Goal: Transaction & Acquisition: Book appointment/travel/reservation

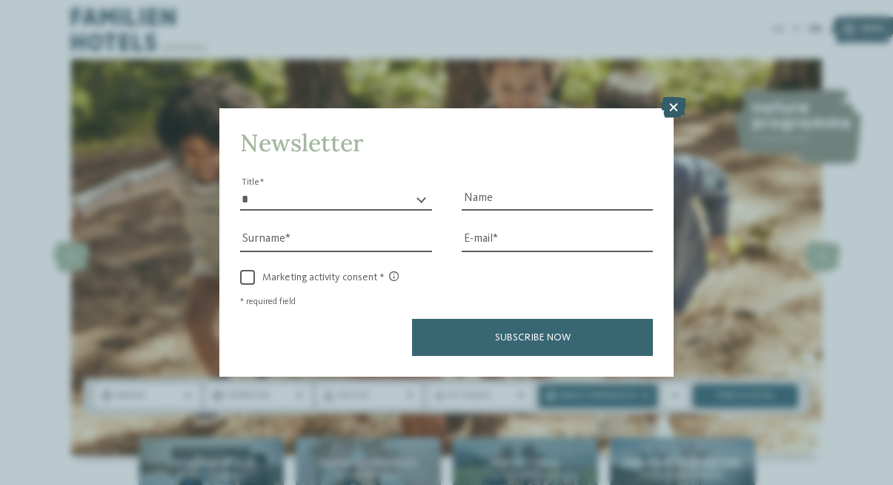
click at [673, 97] on icon at bounding box center [673, 107] width 25 height 21
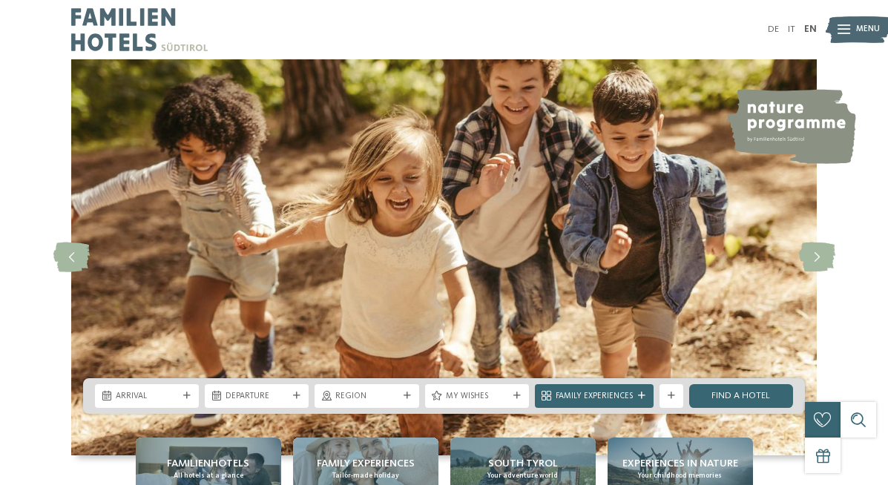
click at [104, 19] on img at bounding box center [139, 29] width 136 height 59
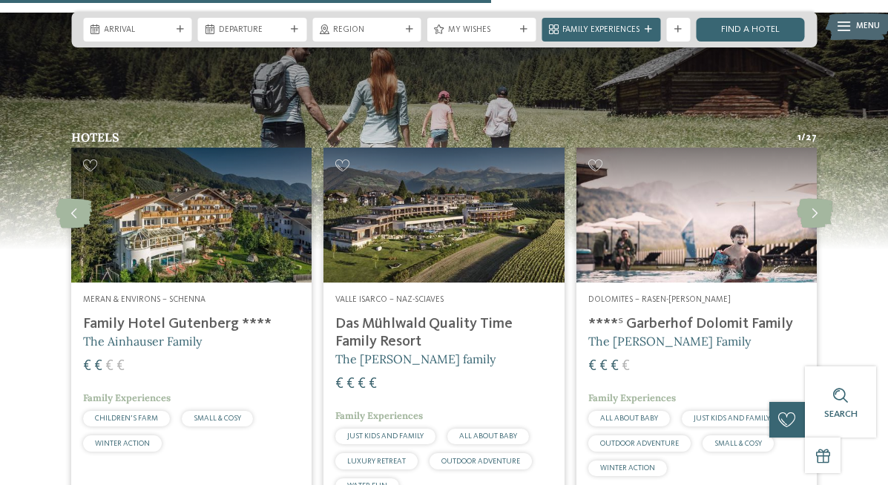
scroll to position [2944, 0]
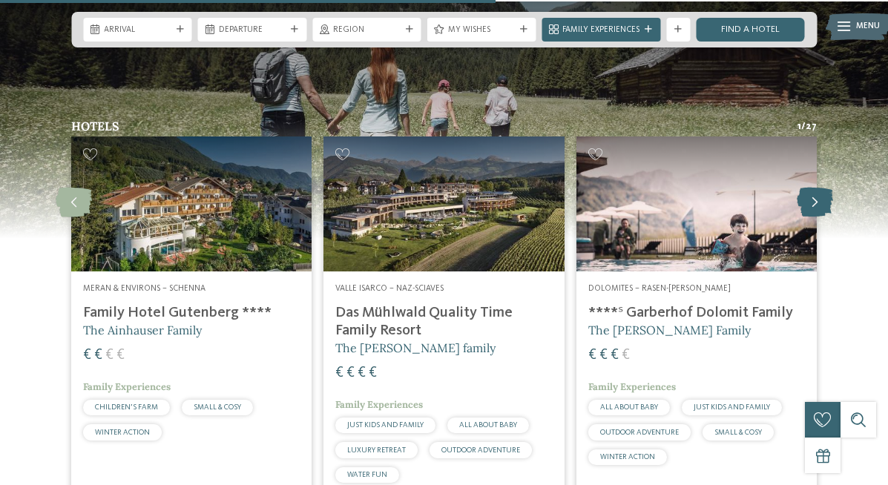
click at [816, 188] on icon at bounding box center [814, 203] width 36 height 30
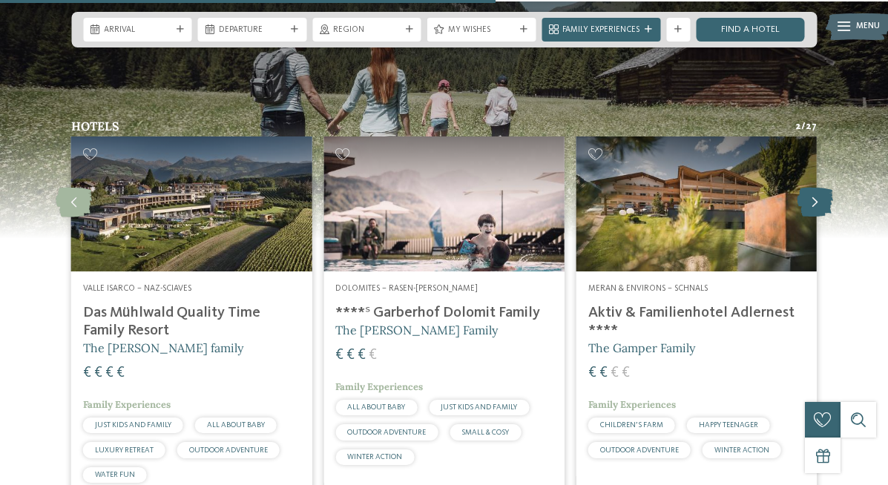
click at [816, 188] on icon at bounding box center [814, 203] width 36 height 30
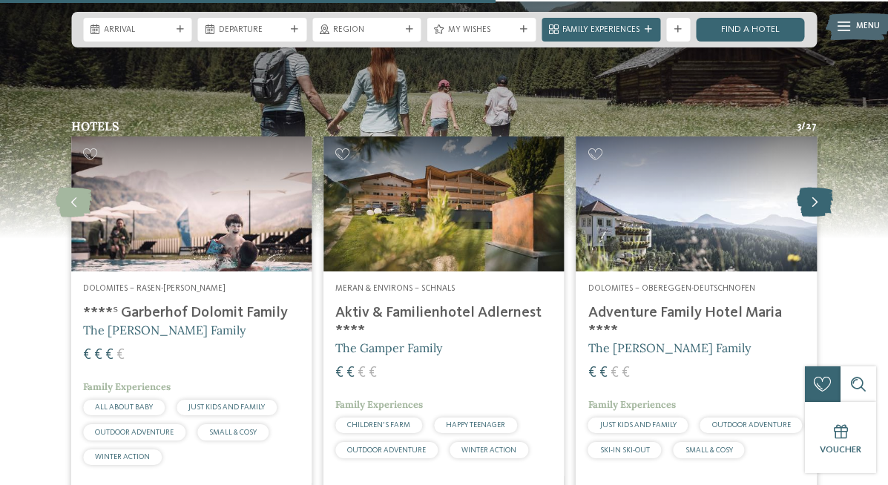
click at [816, 188] on icon at bounding box center [814, 203] width 36 height 30
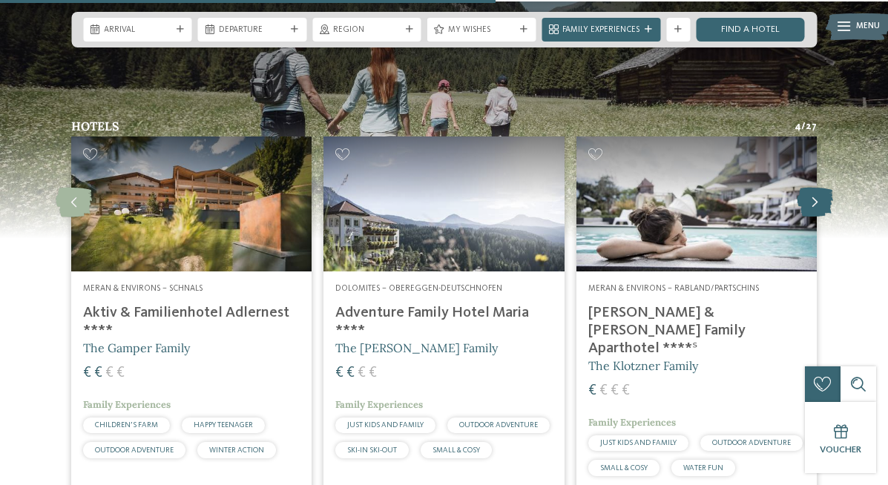
click at [816, 188] on icon at bounding box center [814, 203] width 36 height 30
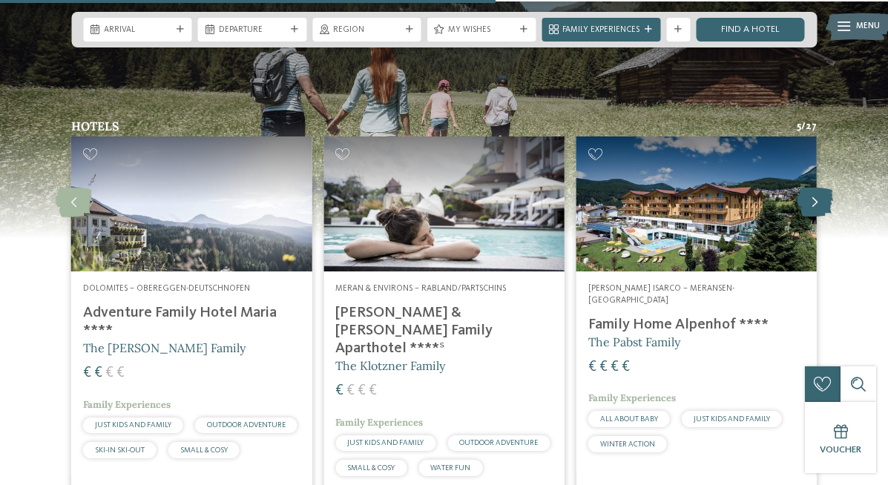
click at [816, 188] on icon at bounding box center [814, 203] width 36 height 30
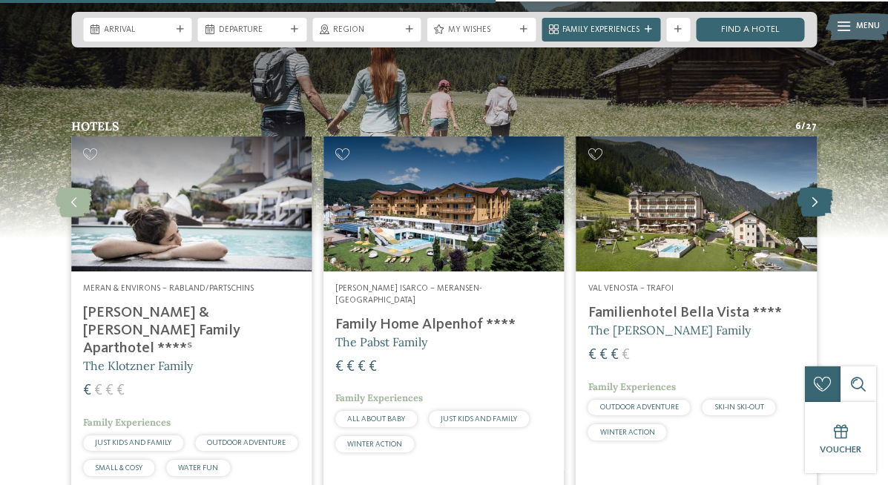
click at [816, 188] on icon at bounding box center [814, 203] width 36 height 30
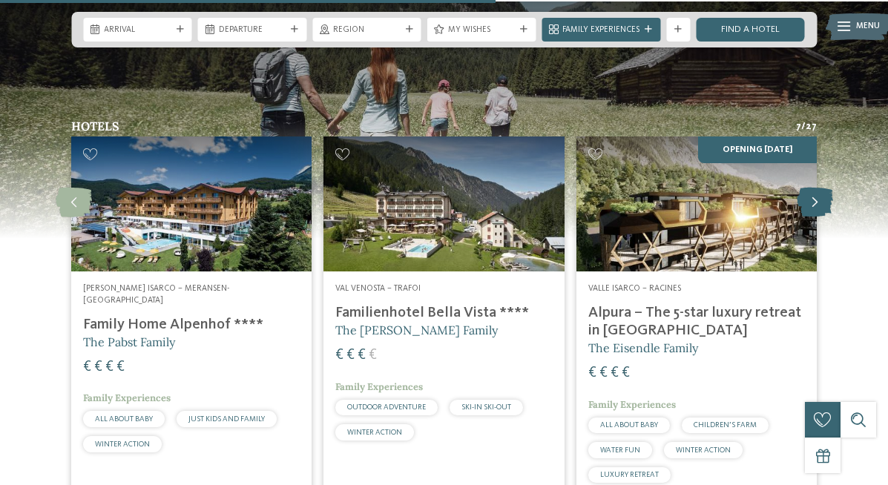
click at [816, 188] on icon at bounding box center [814, 203] width 36 height 30
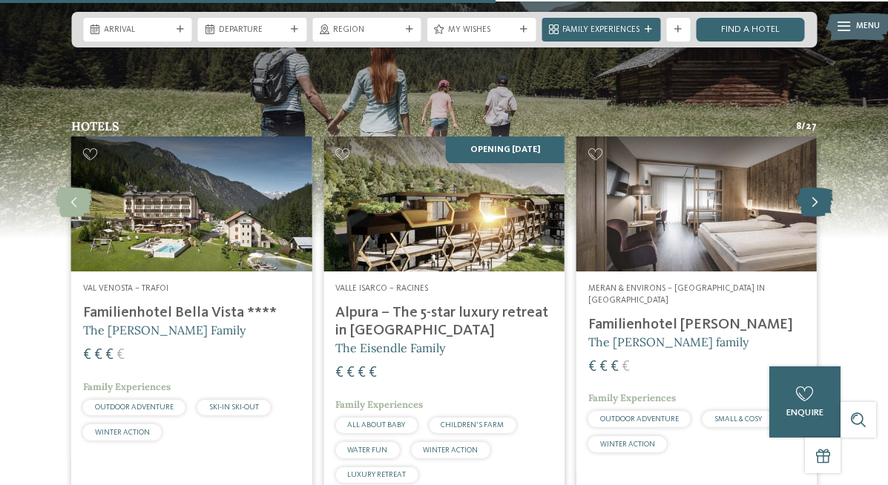
click at [804, 188] on icon at bounding box center [814, 203] width 36 height 30
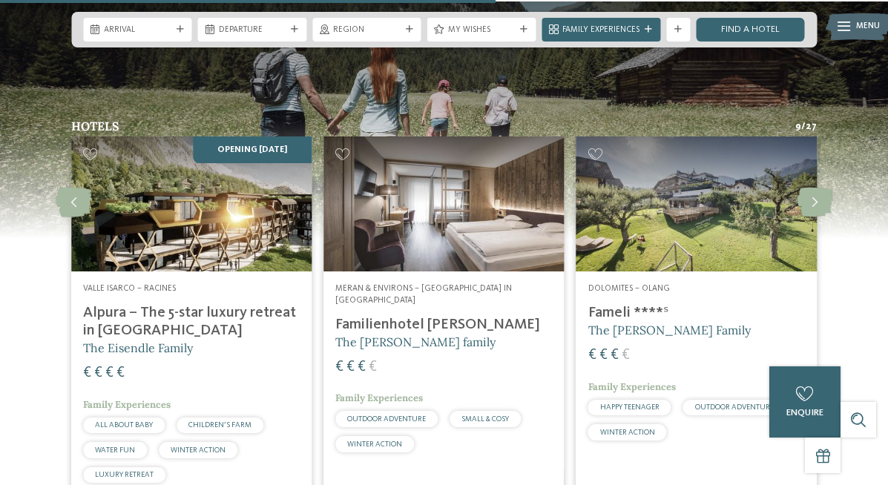
click at [149, 304] on h4 "Alpura – The 5-star luxury retreat in [GEOGRAPHIC_DATA]" at bounding box center [191, 322] width 217 height 36
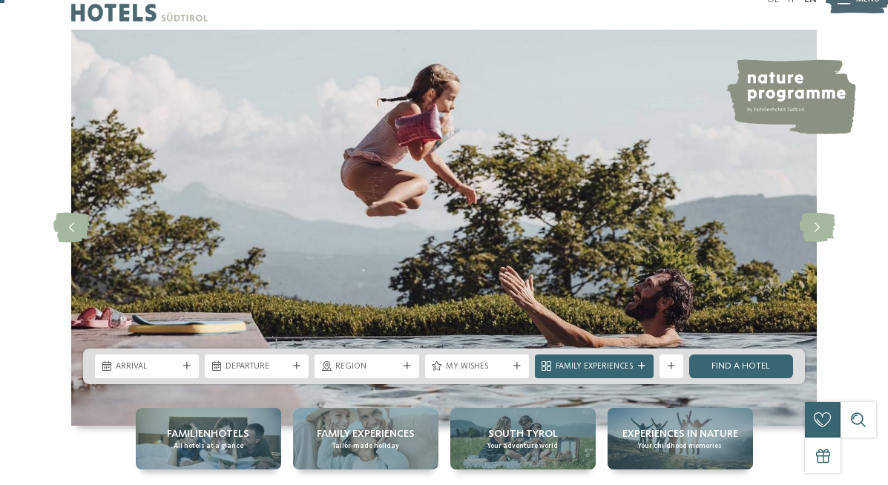
scroll to position [30, 0]
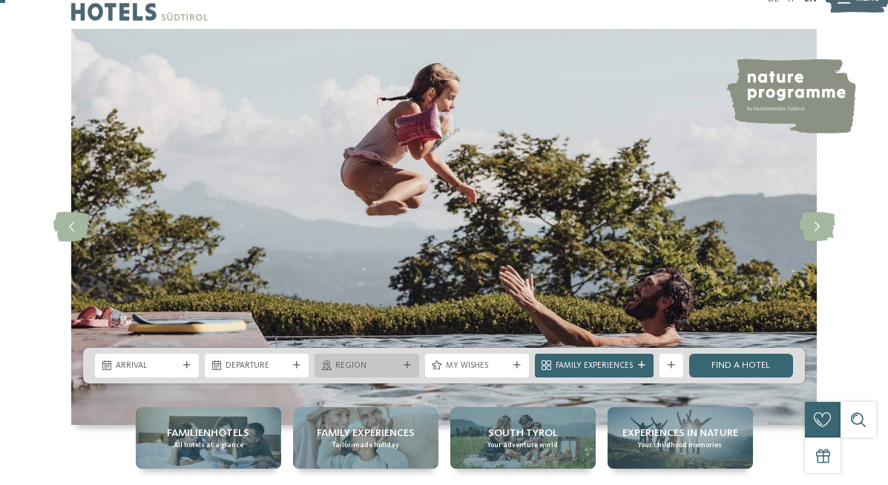
click at [355, 373] on div "Region" at bounding box center [366, 366] width 104 height 24
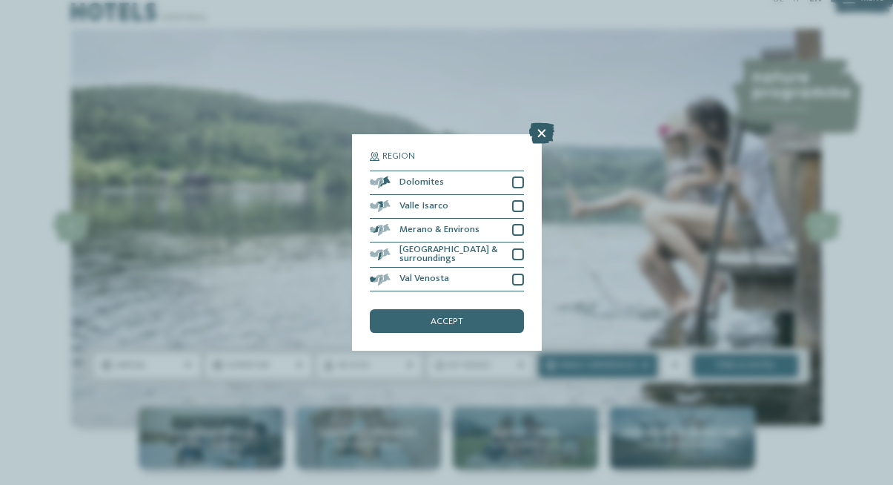
click at [539, 123] on icon at bounding box center [541, 133] width 25 height 21
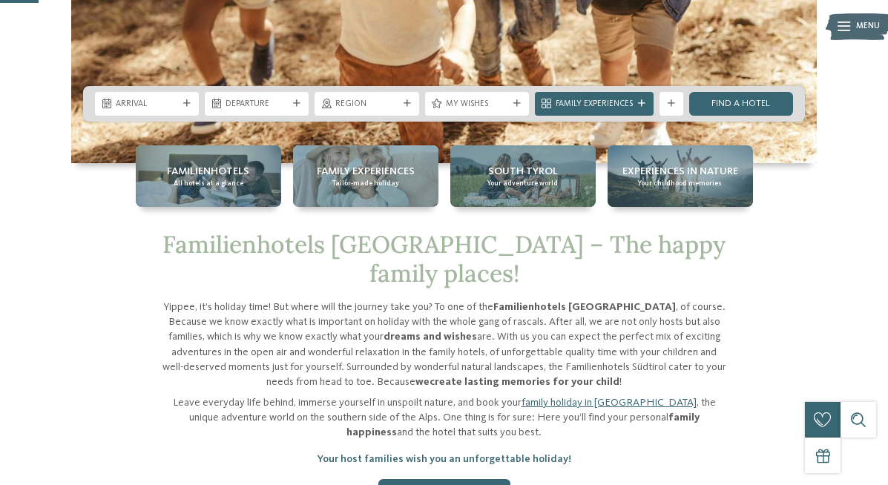
scroll to position [317, 0]
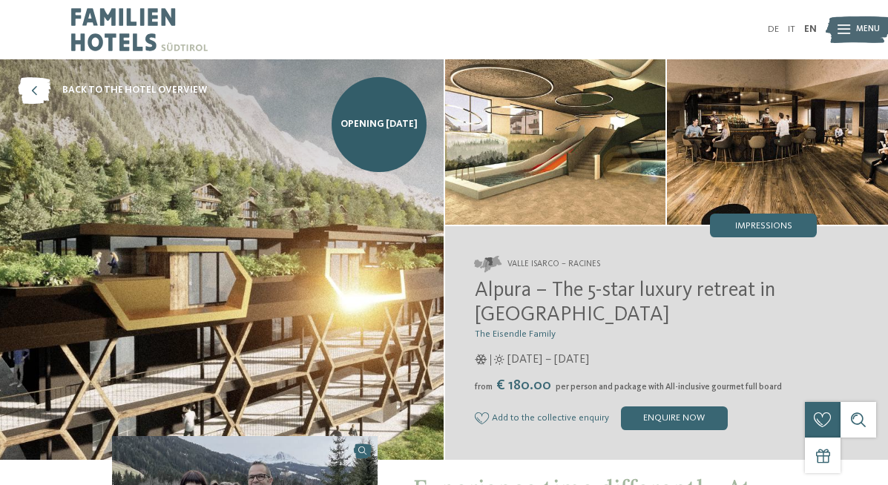
click at [486, 177] on img at bounding box center [555, 141] width 221 height 165
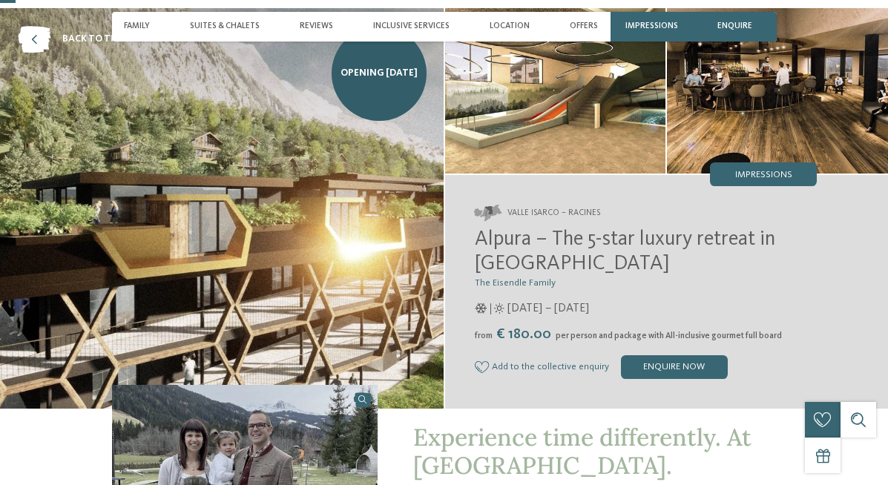
scroll to position [76, 0]
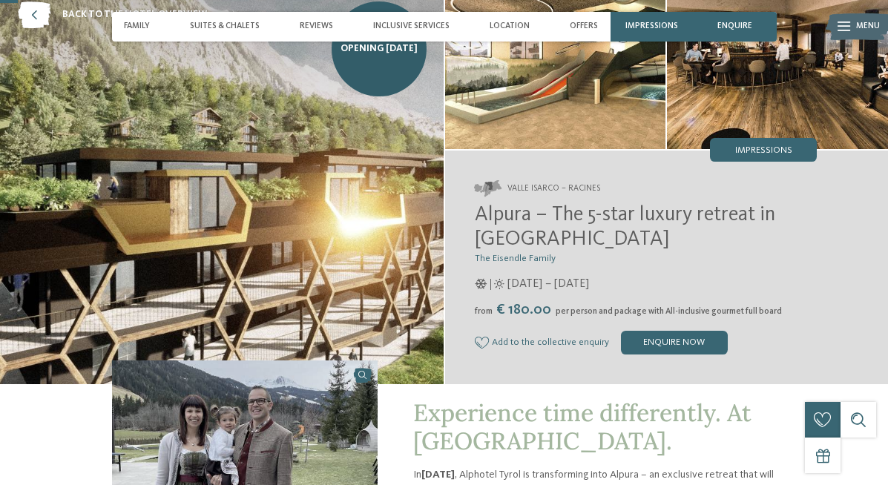
click at [503, 116] on img at bounding box center [555, 66] width 221 height 165
click at [755, 153] on span "Impressions" at bounding box center [763, 151] width 57 height 10
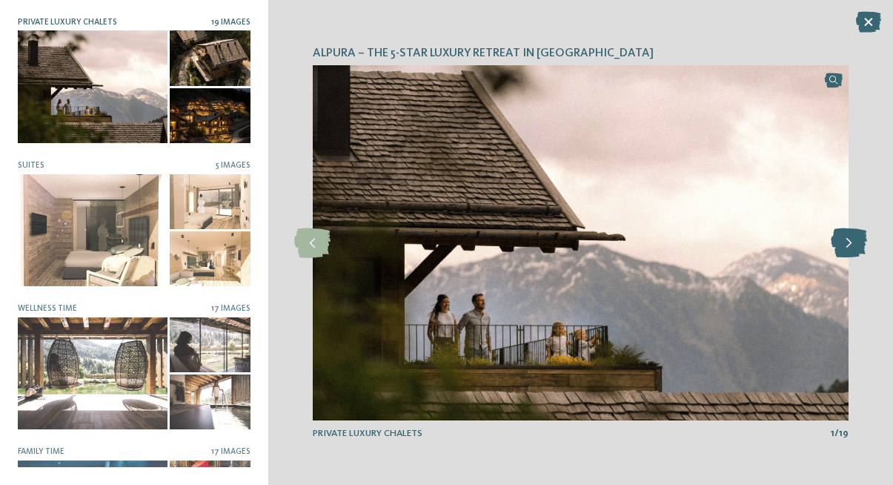
click at [834, 254] on icon at bounding box center [849, 243] width 36 height 30
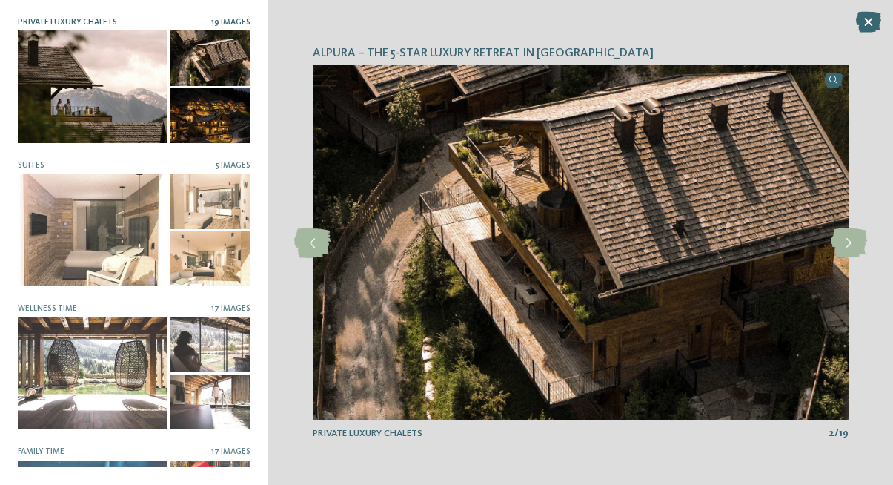
click at [830, 257] on img at bounding box center [581, 242] width 537 height 355
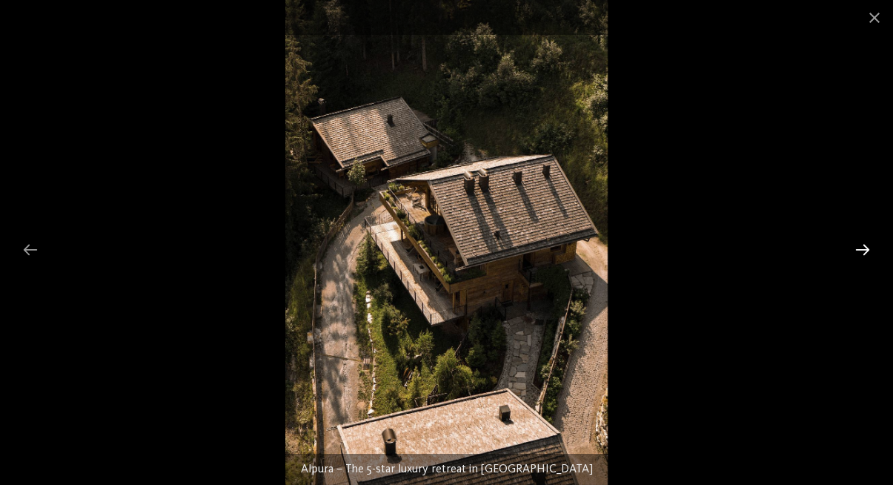
click at [866, 251] on div at bounding box center [863, 249] width 31 height 29
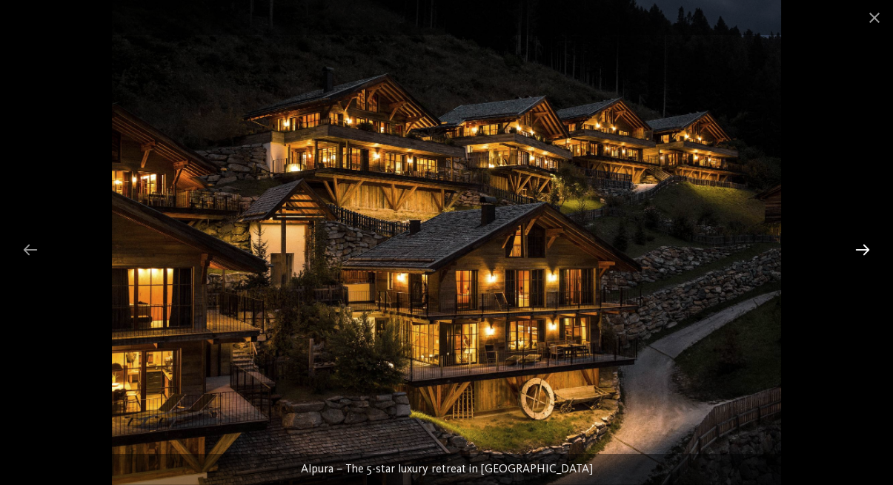
click at [866, 251] on div at bounding box center [863, 249] width 31 height 29
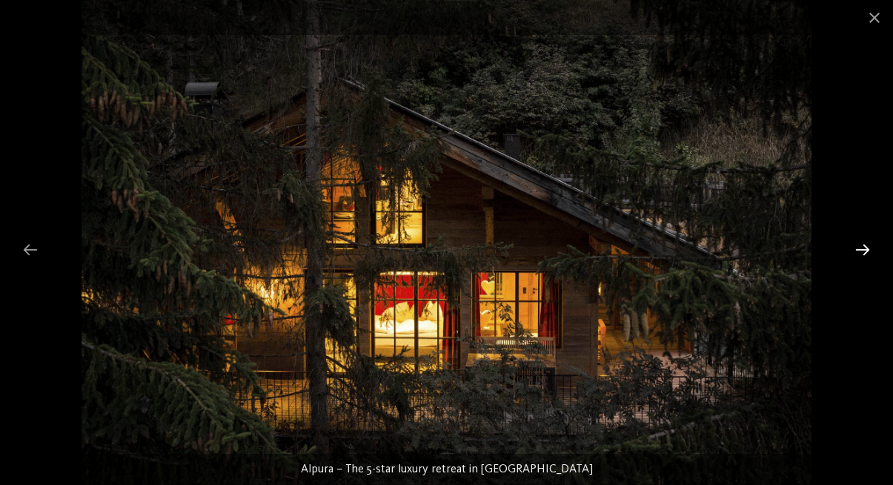
click at [866, 251] on div at bounding box center [863, 249] width 31 height 29
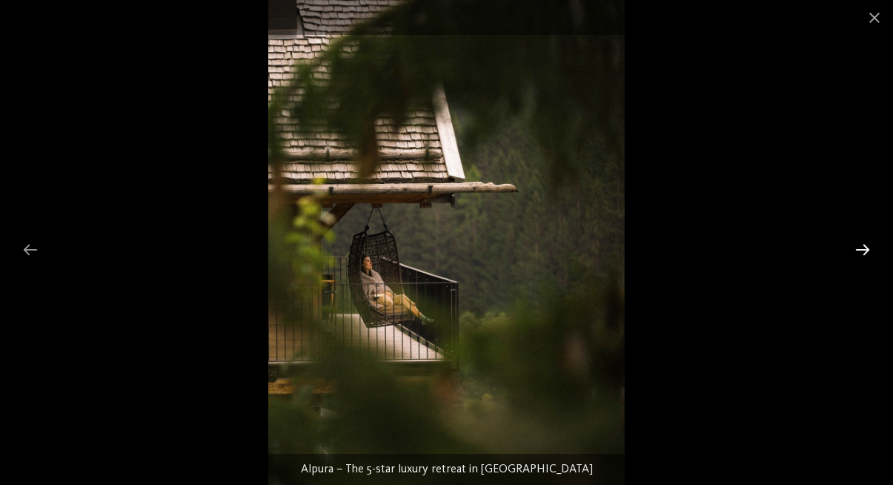
click at [866, 251] on div at bounding box center [863, 249] width 31 height 29
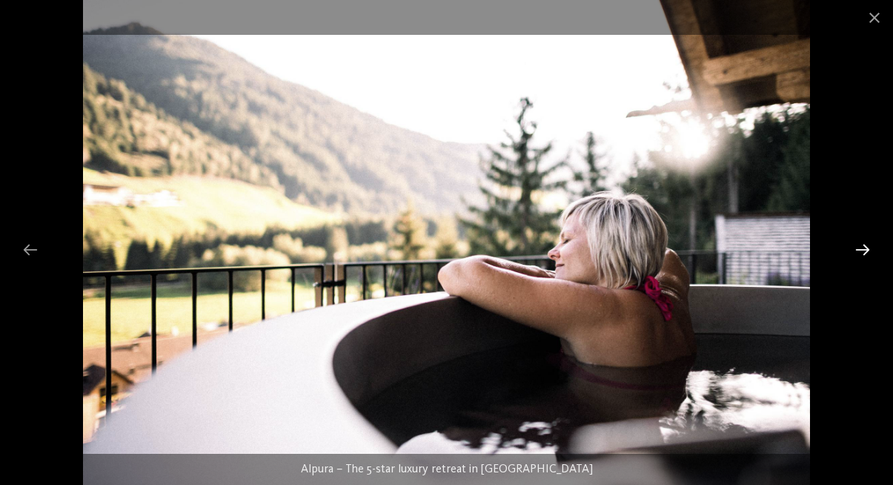
click at [866, 251] on div at bounding box center [863, 249] width 31 height 29
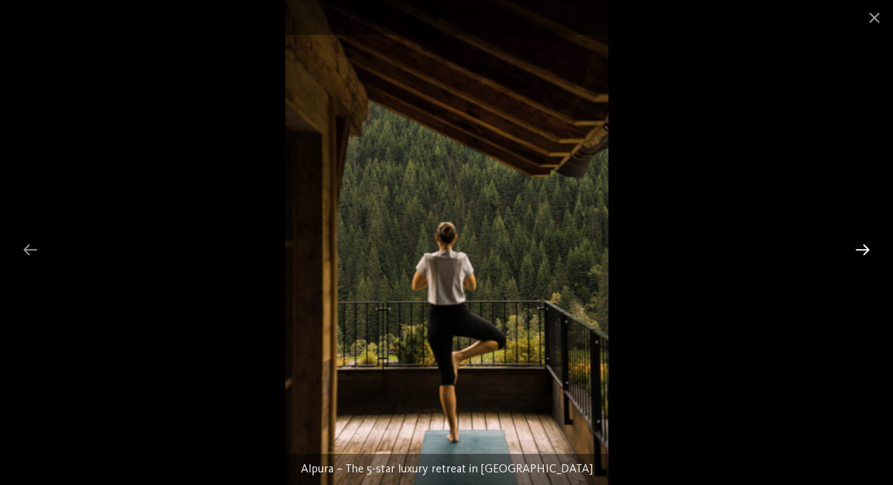
click at [866, 251] on div at bounding box center [863, 249] width 31 height 29
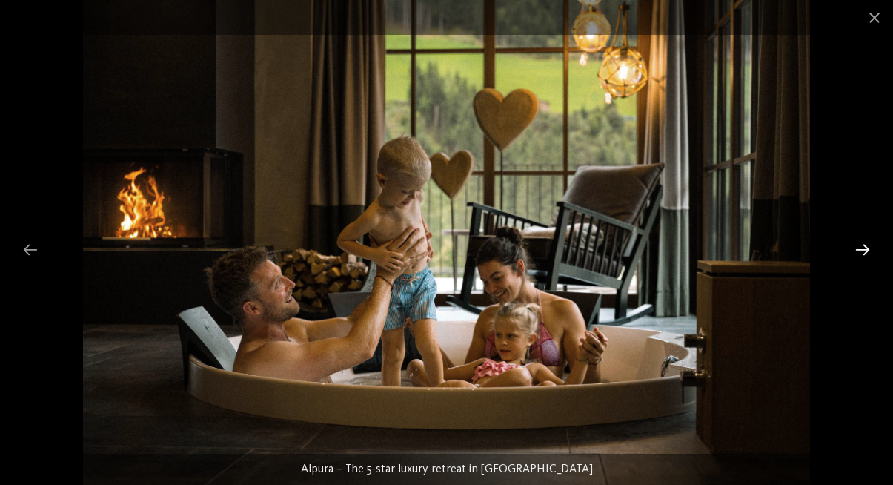
click at [866, 251] on div at bounding box center [863, 249] width 31 height 29
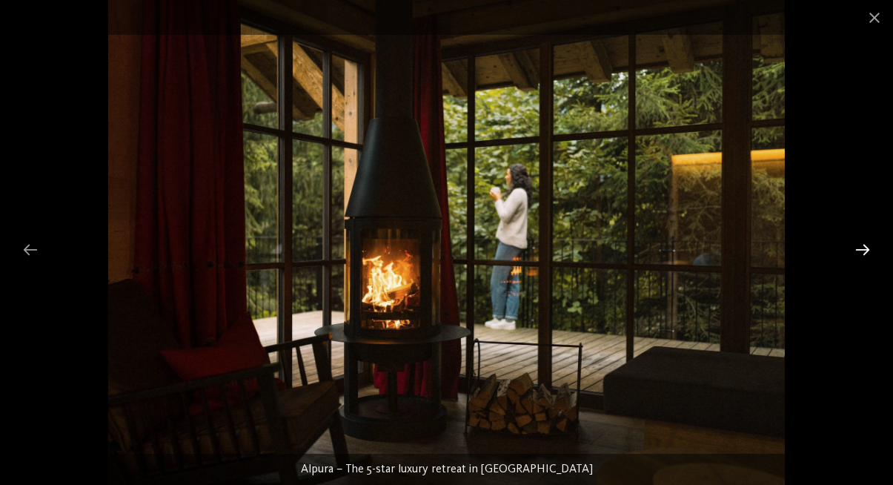
click at [866, 251] on div at bounding box center [863, 249] width 31 height 29
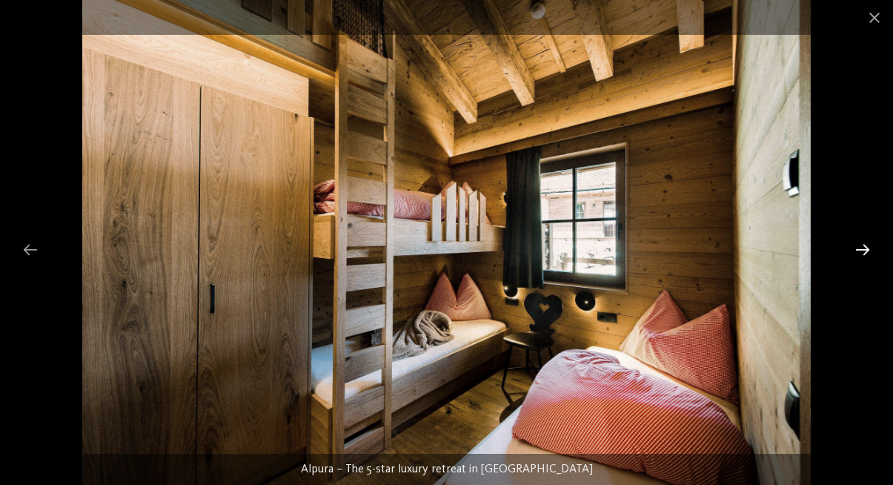
click at [866, 251] on div at bounding box center [863, 249] width 31 height 29
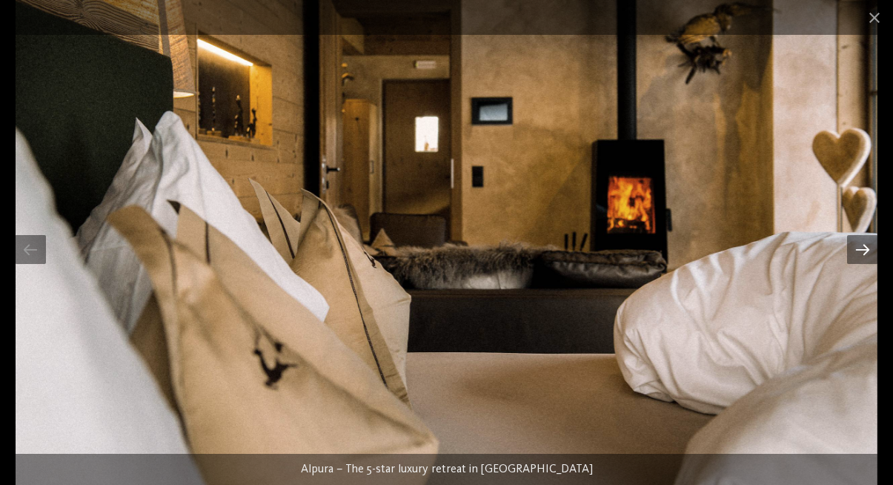
click at [866, 251] on div at bounding box center [863, 249] width 31 height 29
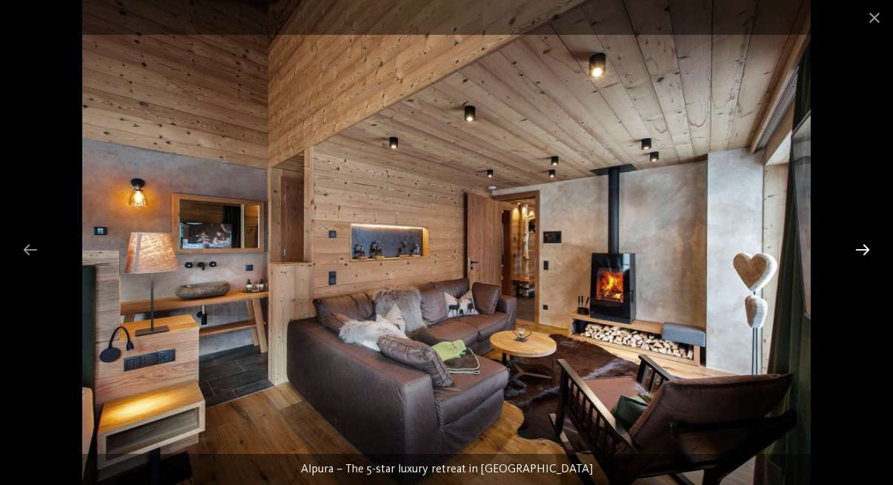
click at [866, 251] on div at bounding box center [863, 249] width 31 height 29
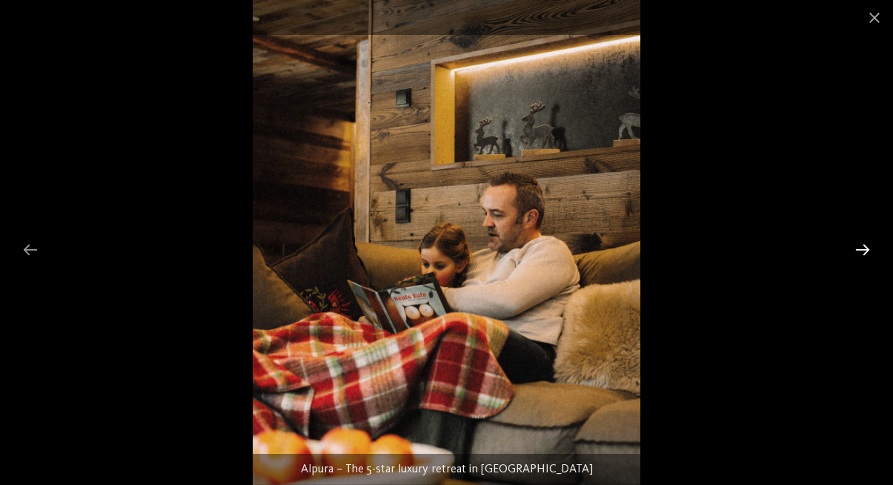
click at [866, 251] on div at bounding box center [863, 249] width 31 height 29
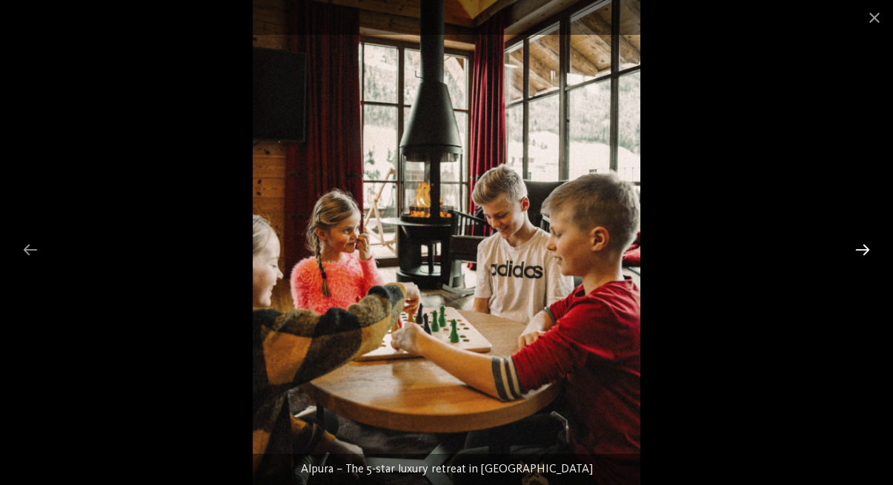
click at [866, 251] on div at bounding box center [863, 249] width 31 height 29
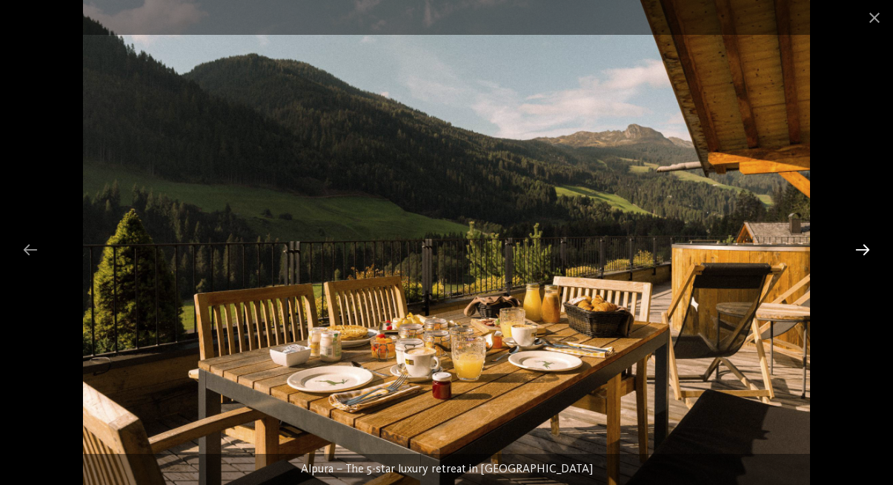
click at [866, 251] on div at bounding box center [863, 249] width 31 height 29
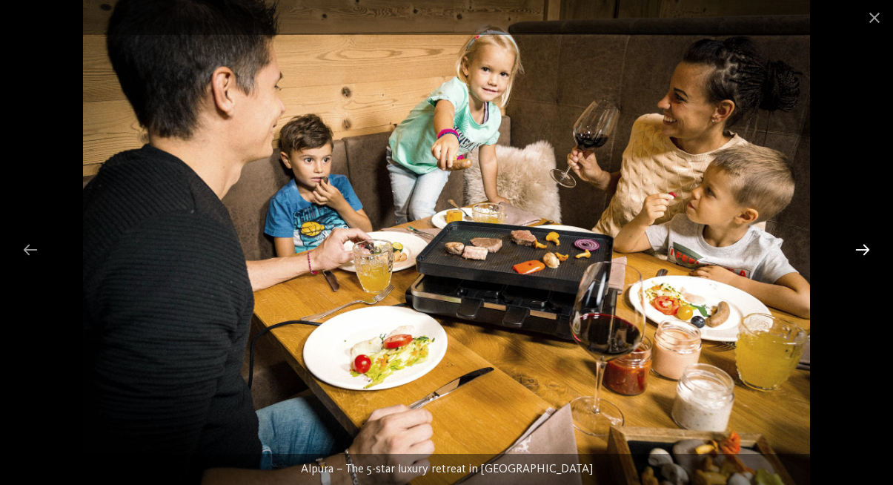
click at [866, 251] on div at bounding box center [863, 249] width 31 height 29
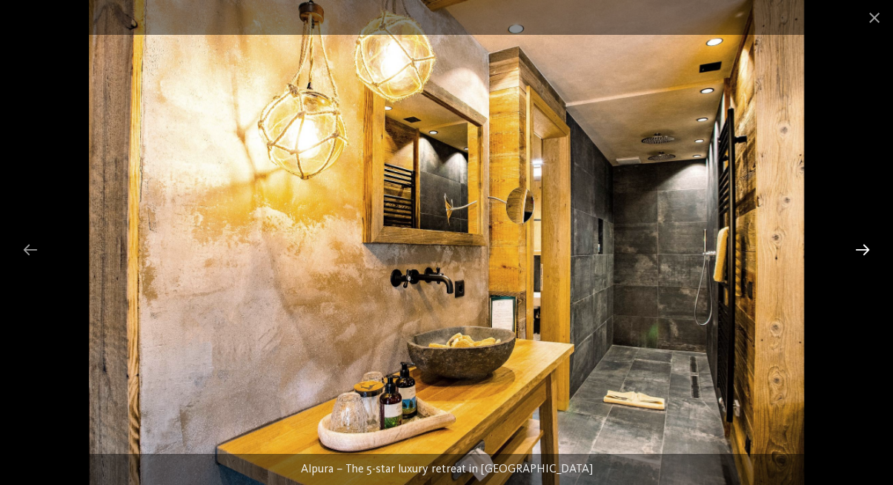
click at [866, 251] on div at bounding box center [863, 249] width 31 height 29
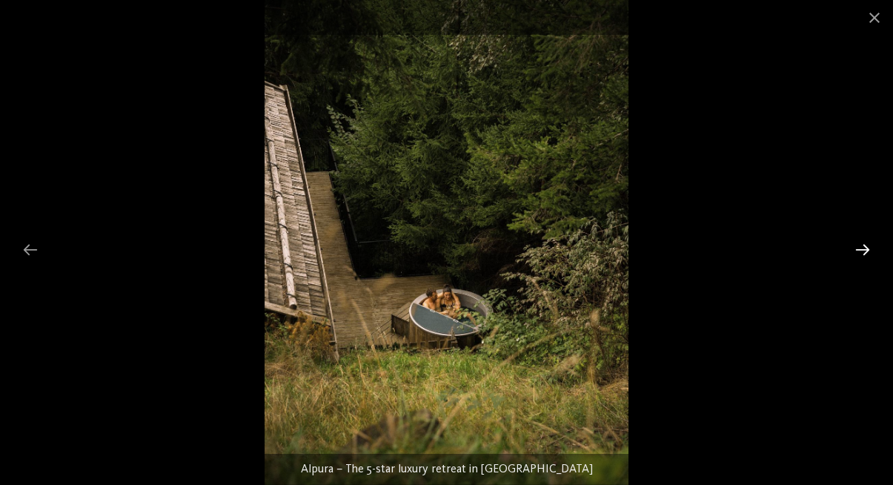
click at [866, 251] on div at bounding box center [863, 249] width 31 height 29
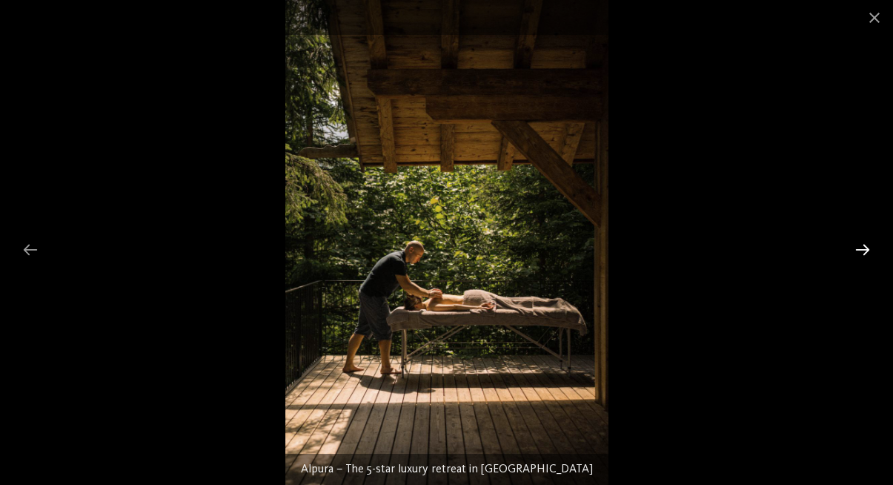
click at [866, 251] on div at bounding box center [863, 249] width 31 height 29
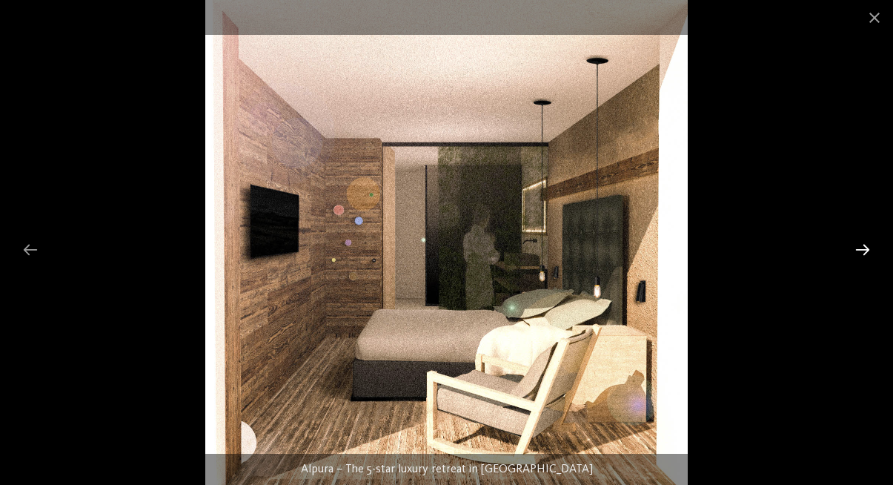
click at [866, 251] on div at bounding box center [863, 249] width 31 height 29
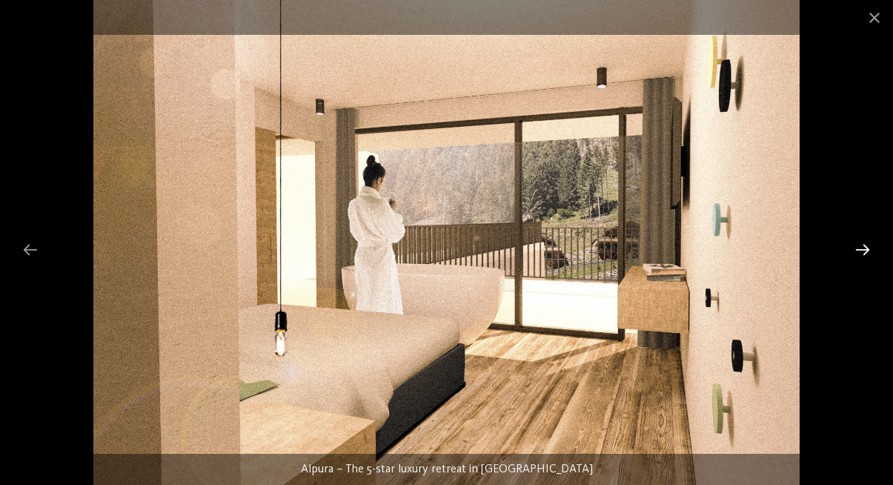
click at [866, 251] on div at bounding box center [863, 249] width 31 height 29
click at [887, 27] on span at bounding box center [874, 17] width 37 height 35
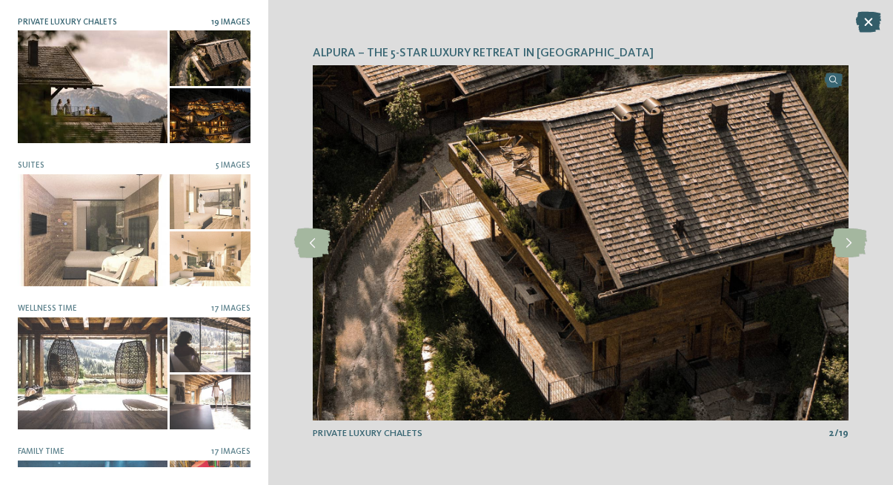
click at [859, 27] on icon at bounding box center [868, 22] width 25 height 21
